Goal: Check status: Check status

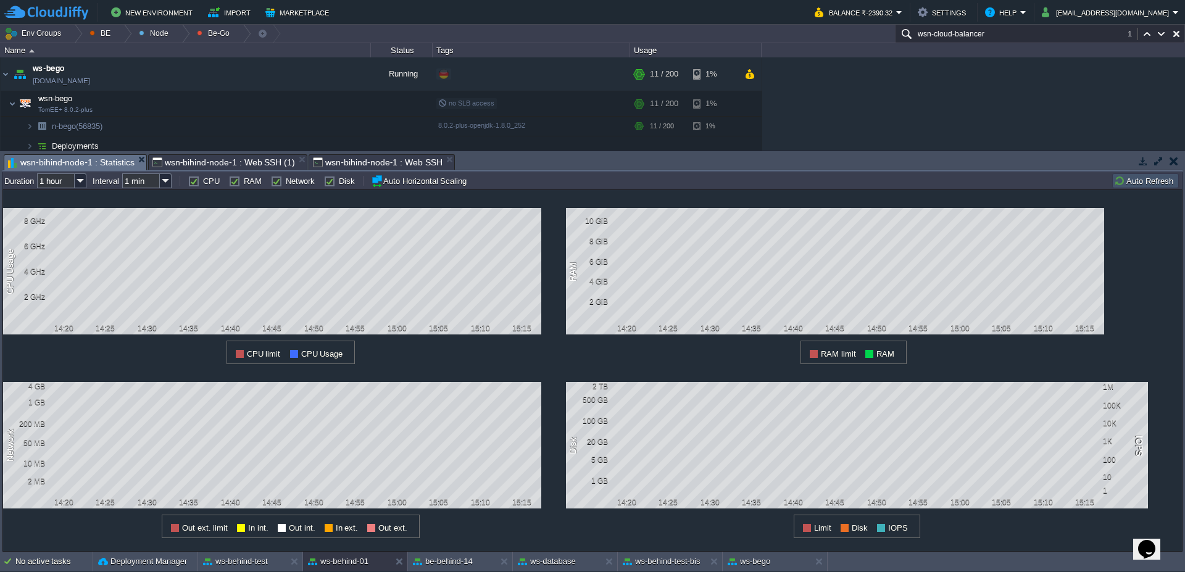
click at [1157, 179] on button "Auto Refresh" at bounding box center [1145, 180] width 63 height 11
click at [211, 164] on span "wsn-bihind-node-1 : Web SSH (1)" at bounding box center [223, 162] width 143 height 15
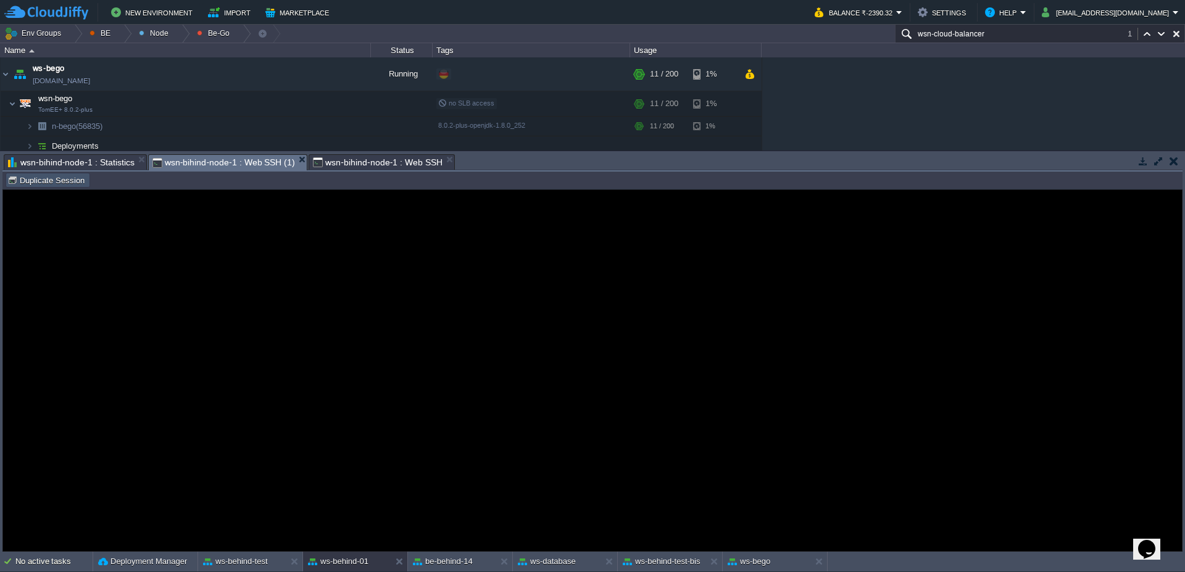
click at [47, 180] on button "Duplicate Session" at bounding box center [47, 180] width 81 height 11
click at [96, 165] on span "wsn-bihind-node-1 : Statistics" at bounding box center [71, 162] width 127 height 15
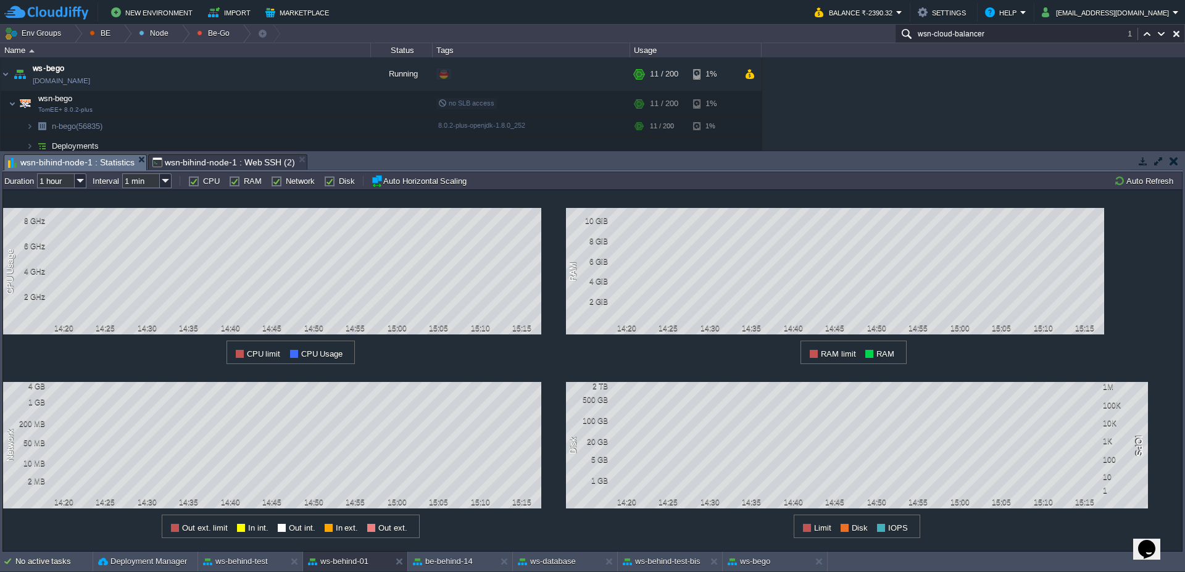
click at [227, 155] on span "wsn-bihind-node-1 : Web SSH (2)" at bounding box center [223, 162] width 143 height 15
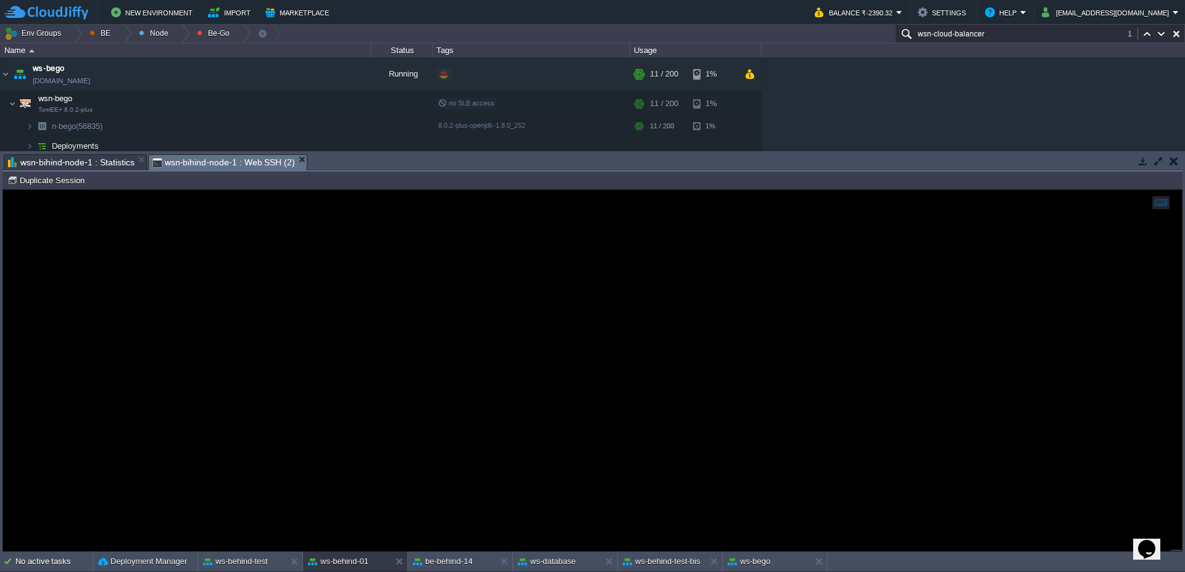
click at [96, 161] on span "wsn-bihind-node-1 : Statistics" at bounding box center [71, 162] width 127 height 15
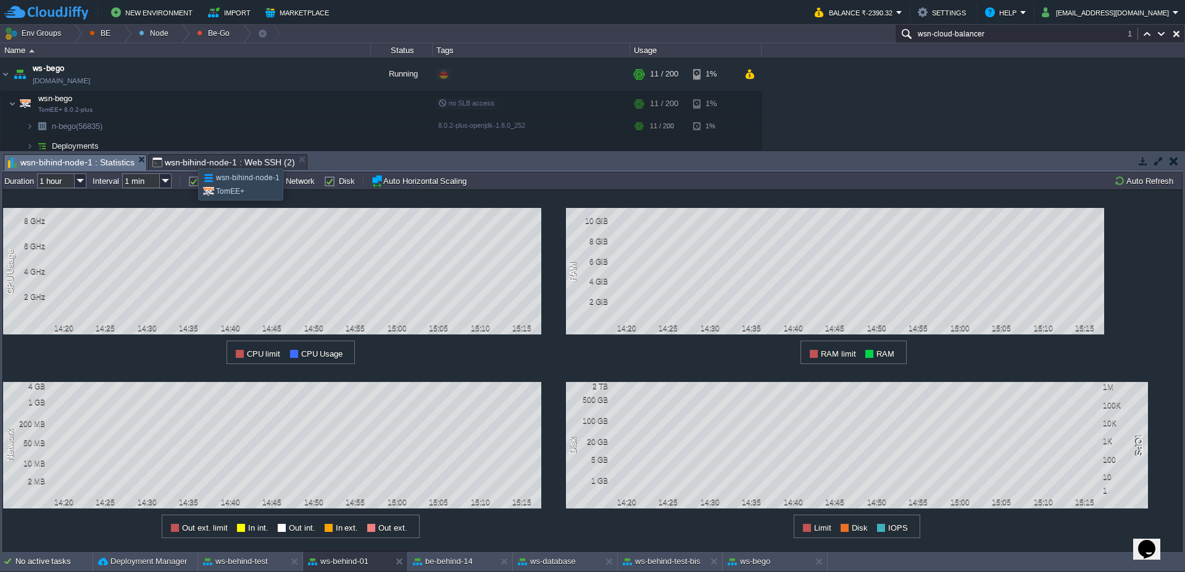
click at [189, 157] on span "wsn-bihind-node-1 : Web SSH (2)" at bounding box center [223, 162] width 143 height 15
click at [74, 159] on span "wsn-bihind-node-1 : Statistics" at bounding box center [71, 162] width 127 height 15
click at [208, 161] on span "wsn-bihind-node-1 : Web SSH (2)" at bounding box center [223, 162] width 143 height 15
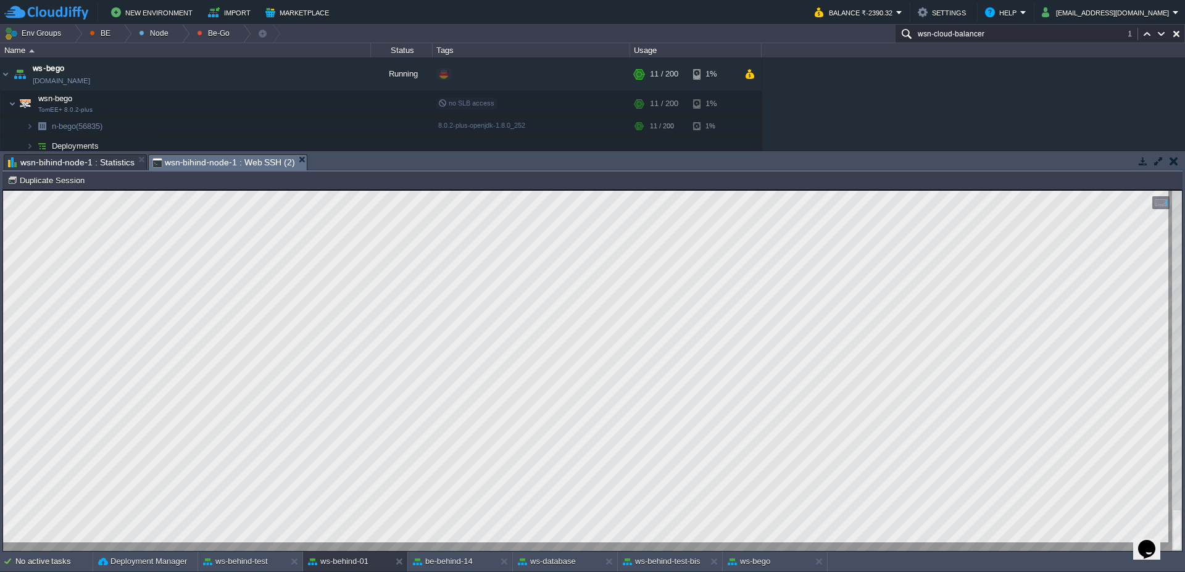
type textarea "XN06663944Y"
click at [90, 164] on span "wsn-bihind-node-1 : Statistics" at bounding box center [71, 162] width 127 height 15
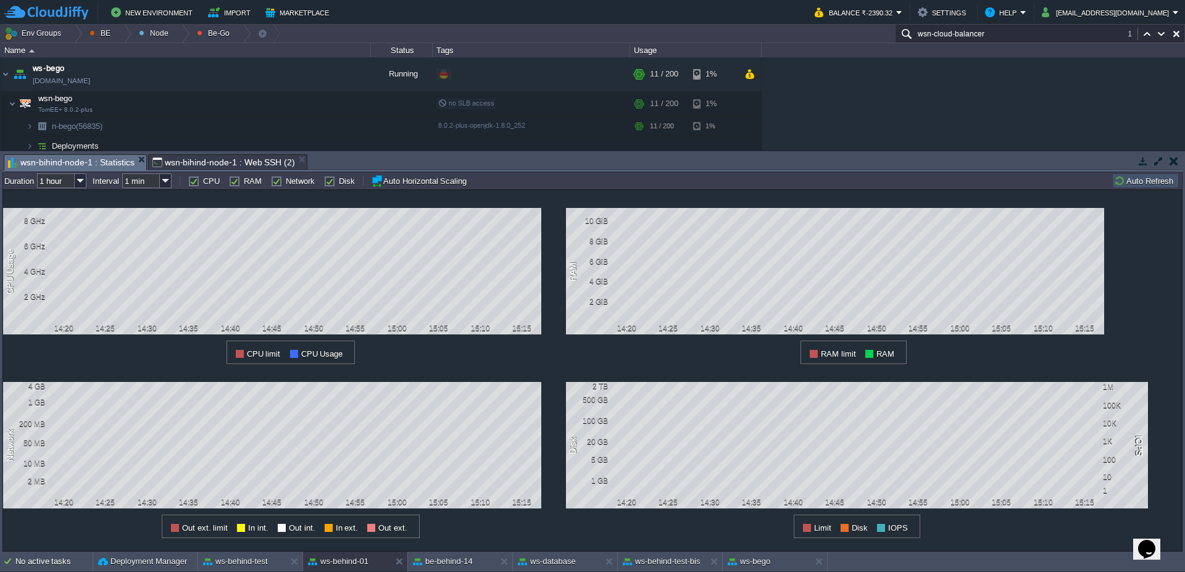
click at [1132, 176] on button "Auto Refresh" at bounding box center [1145, 180] width 63 height 11
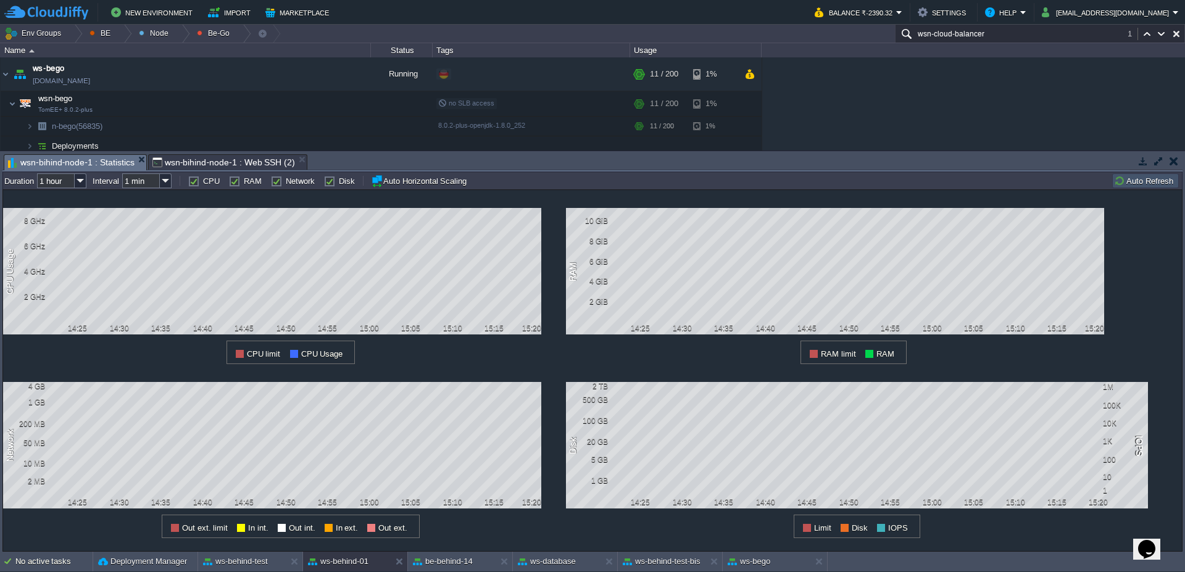
click at [1150, 182] on button "Auto Refresh" at bounding box center [1145, 180] width 63 height 11
click at [184, 162] on span "wsn-bihind-node-1 : Web SSH (2)" at bounding box center [223, 162] width 143 height 15
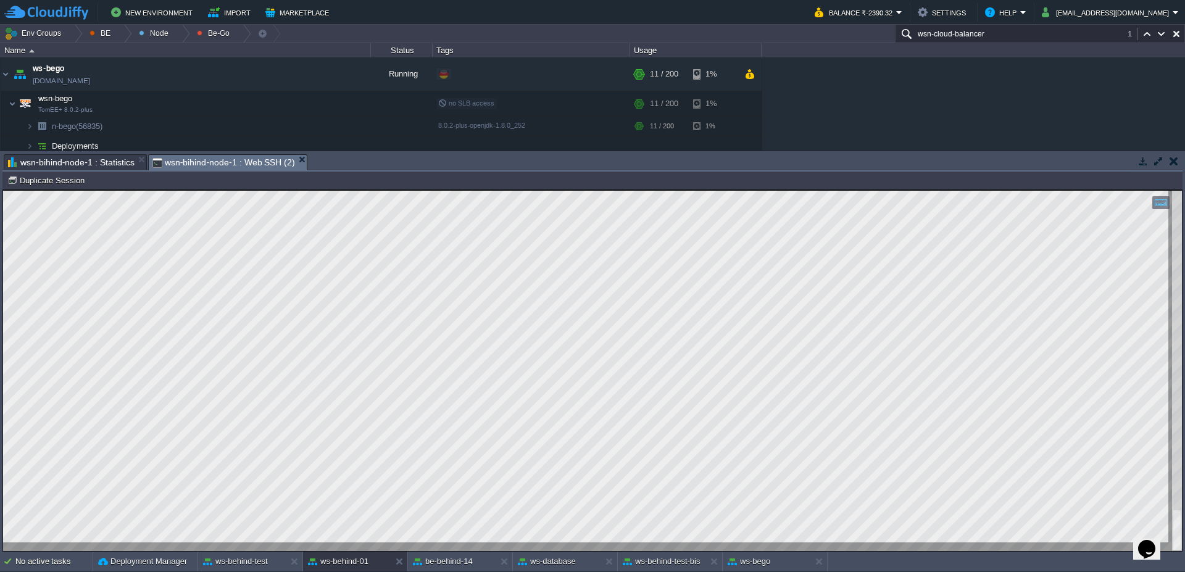
click at [94, 162] on span "wsn-bihind-node-1 : Statistics" at bounding box center [71, 162] width 127 height 15
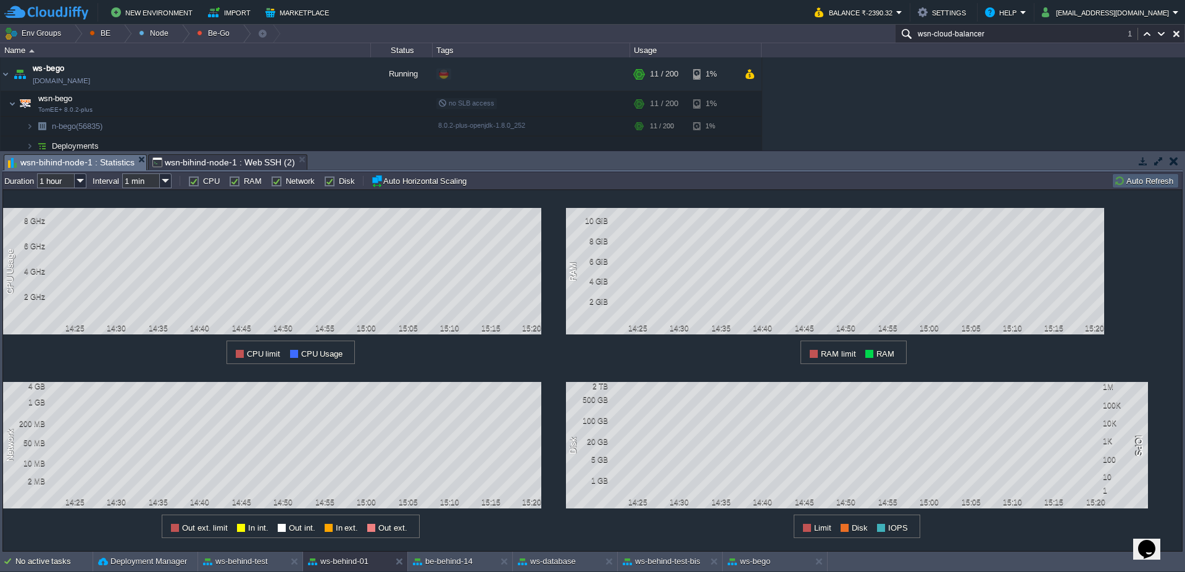
click at [1131, 178] on button "Auto Refresh" at bounding box center [1145, 180] width 63 height 11
click at [185, 163] on span "wsn-bihind-node-1 : Web SSH (2)" at bounding box center [223, 162] width 143 height 15
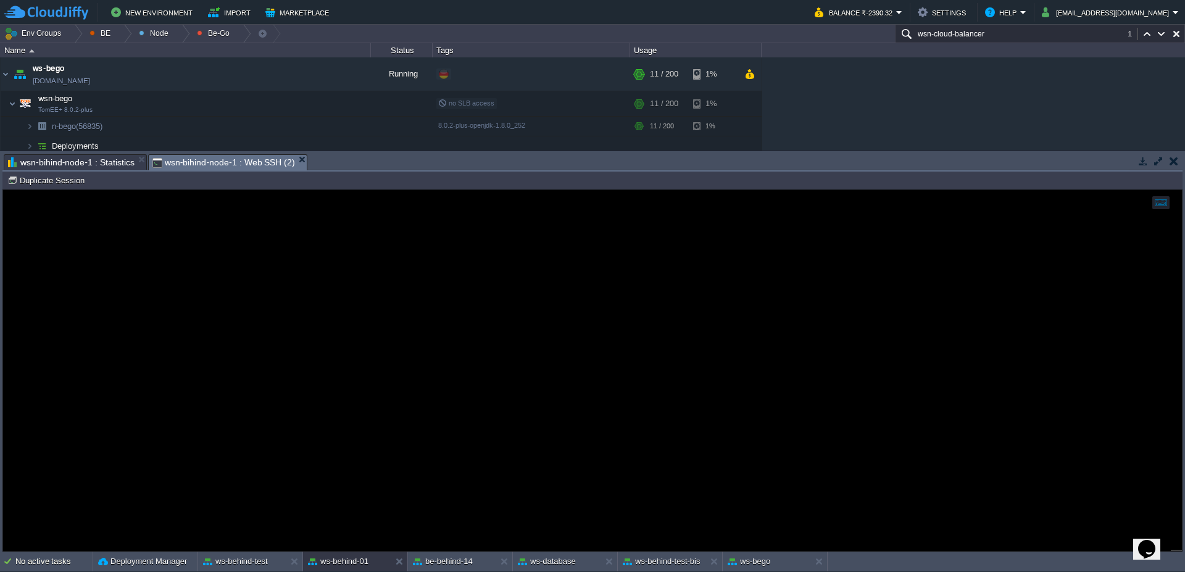
click at [107, 166] on span "wsn-bihind-node-1 : Statistics" at bounding box center [71, 162] width 127 height 15
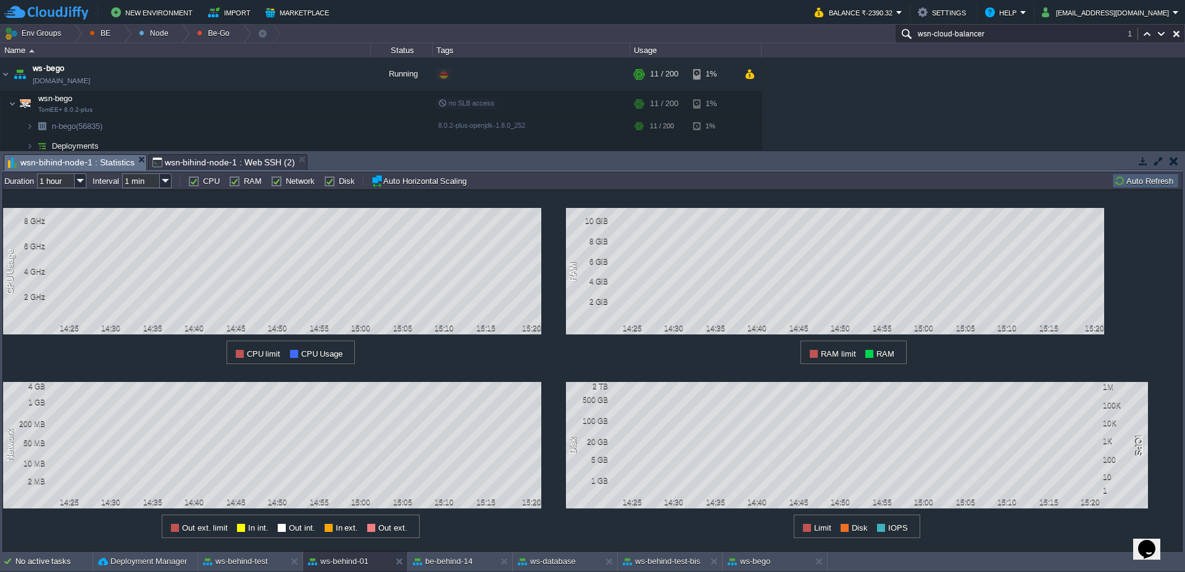
click at [1133, 180] on button "Auto Refresh" at bounding box center [1145, 180] width 63 height 11
click at [200, 155] on span "wsn-bihind-node-1 : Web SSH (2)" at bounding box center [223, 162] width 143 height 15
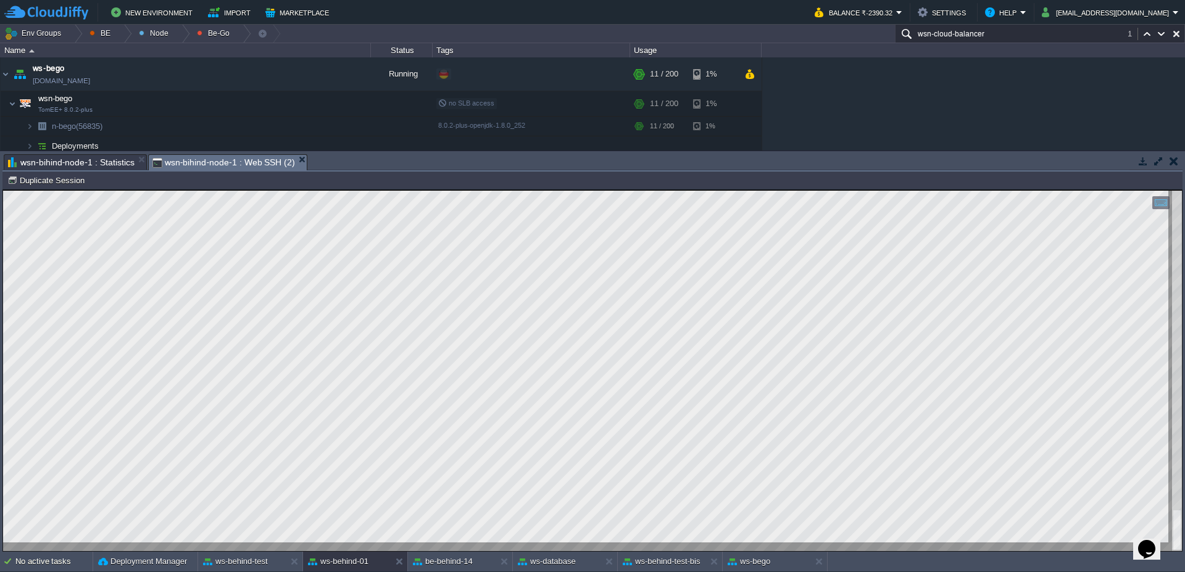
click at [80, 162] on span "wsn-bihind-node-1 : Statistics" at bounding box center [71, 162] width 127 height 15
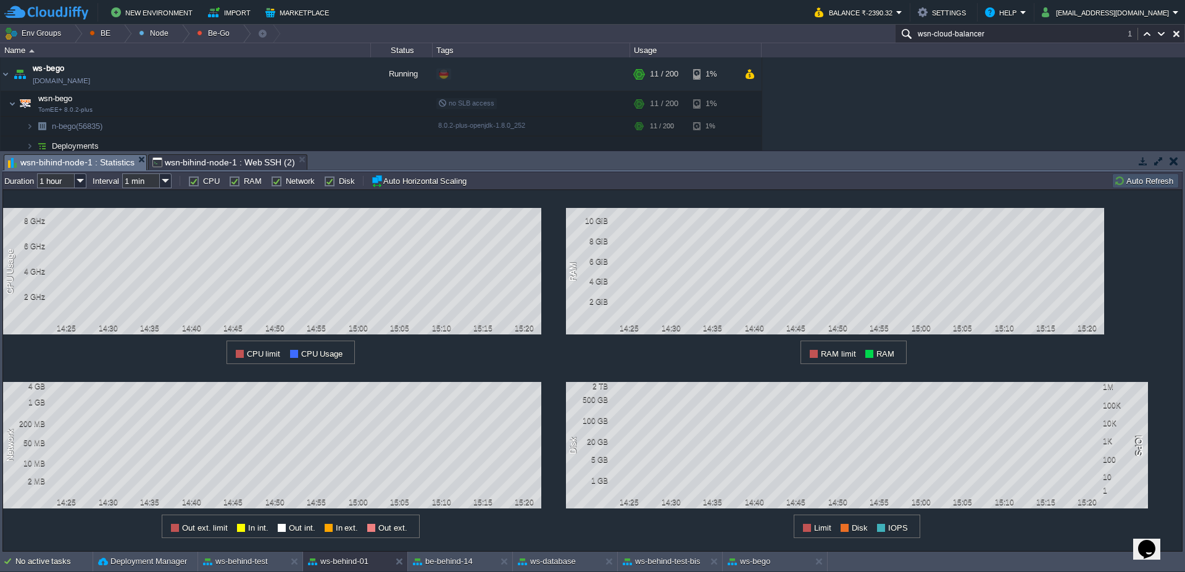
click at [1127, 186] on button "Auto Refresh" at bounding box center [1145, 180] width 63 height 11
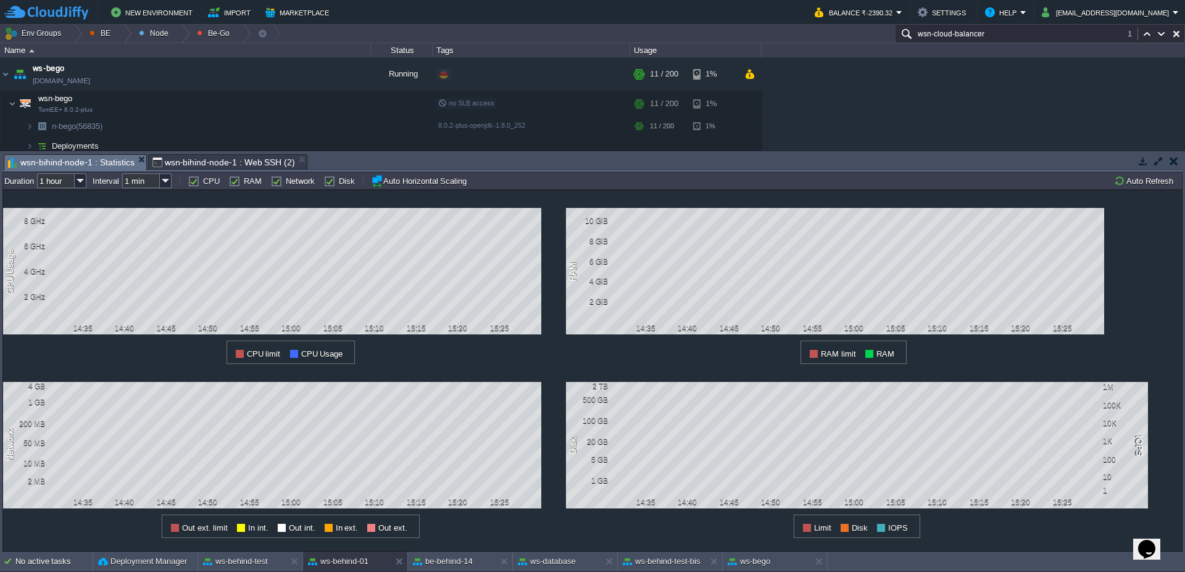
click at [186, 161] on span "wsn-bihind-node-1 : Web SSH (2)" at bounding box center [223, 162] width 143 height 15
